Goal: Register for event/course

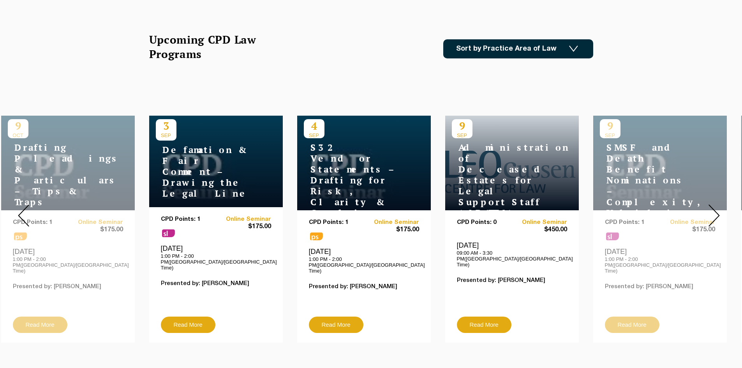
click at [561, 49] on link "Sort by Practice Area of Law" at bounding box center [518, 48] width 150 height 19
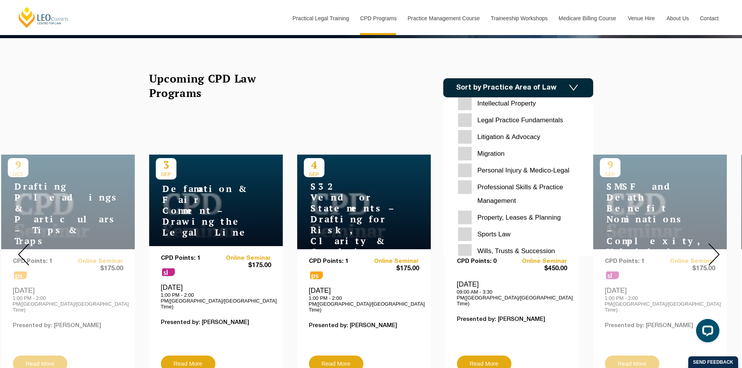
scroll to position [227, 0]
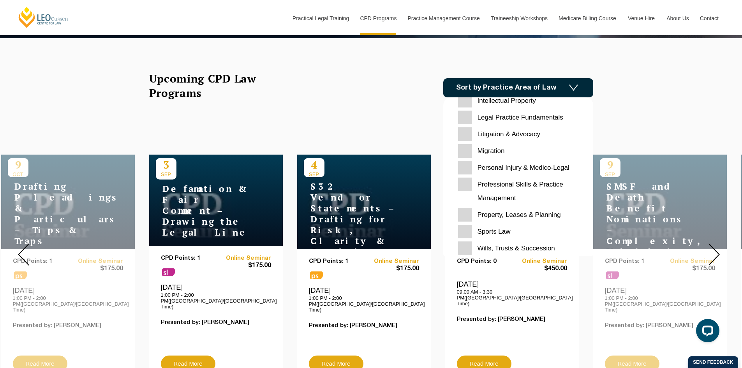
click at [525, 215] on Planning "Property, Leases & Planning" at bounding box center [518, 215] width 120 height 14
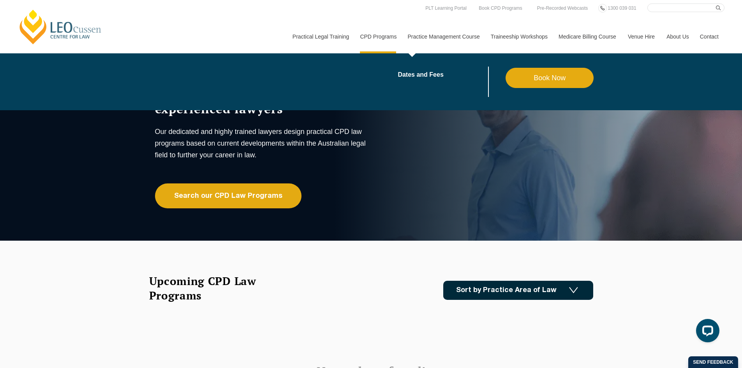
click at [554, 77] on link "Book Now" at bounding box center [549, 78] width 88 height 20
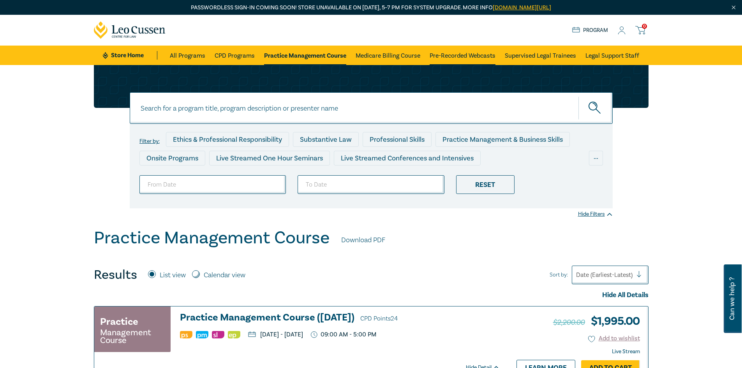
click at [466, 55] on link "Pre-Recorded Webcasts" at bounding box center [462, 55] width 66 height 19
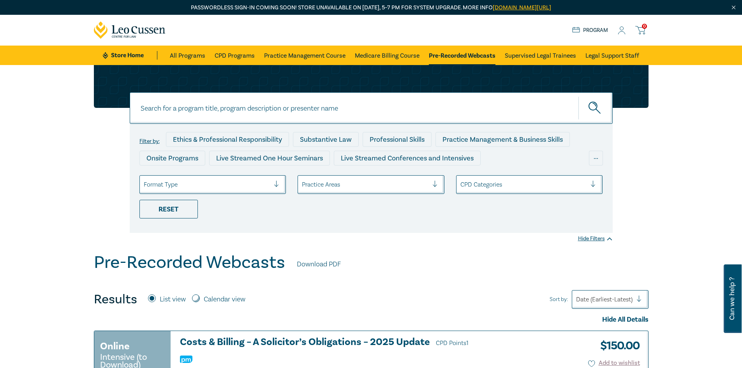
click at [263, 183] on div at bounding box center [207, 185] width 127 height 10
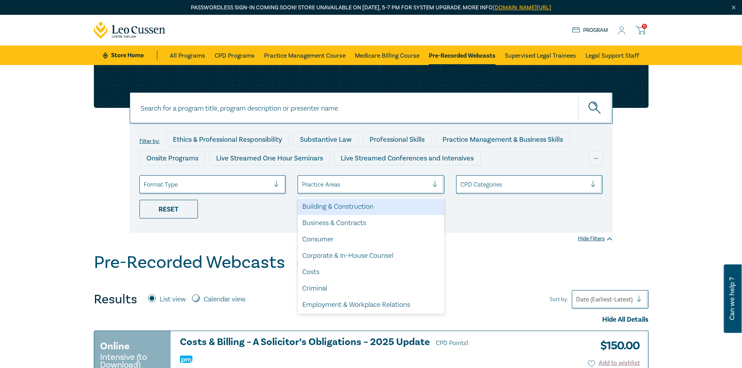
click at [332, 181] on div at bounding box center [365, 185] width 127 height 10
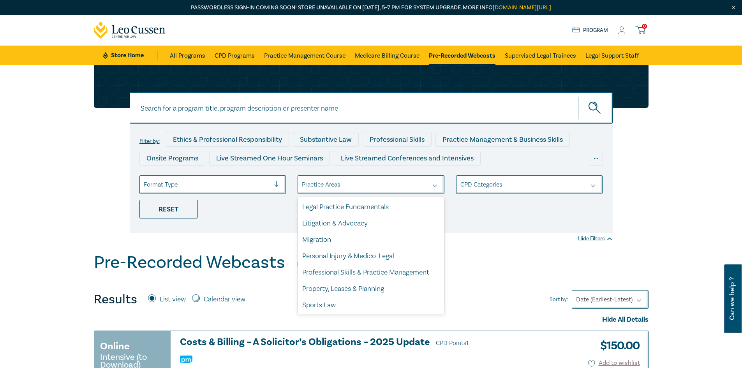
scroll to position [229, 0]
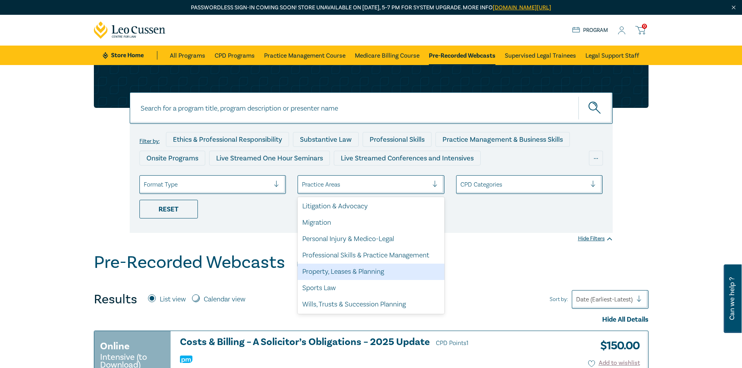
click at [380, 275] on div "Property, Leases & Planning" at bounding box center [370, 272] width 147 height 16
